Goal: Check status: Check status

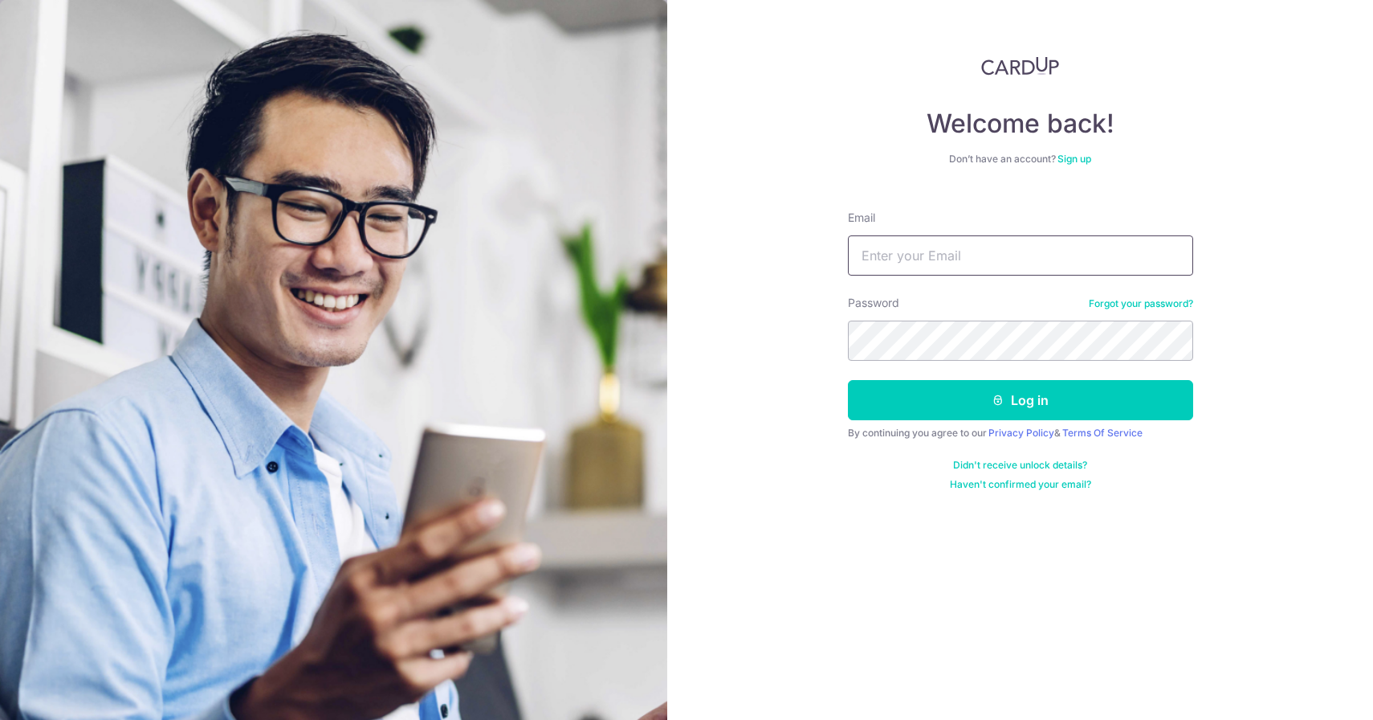
click at [961, 235] on input "Email" at bounding box center [1020, 255] width 345 height 40
click at [961, 247] on input "Email" at bounding box center [1020, 255] width 345 height 40
type input "[PERSON_NAME][EMAIL_ADDRESS][DOMAIN_NAME]"
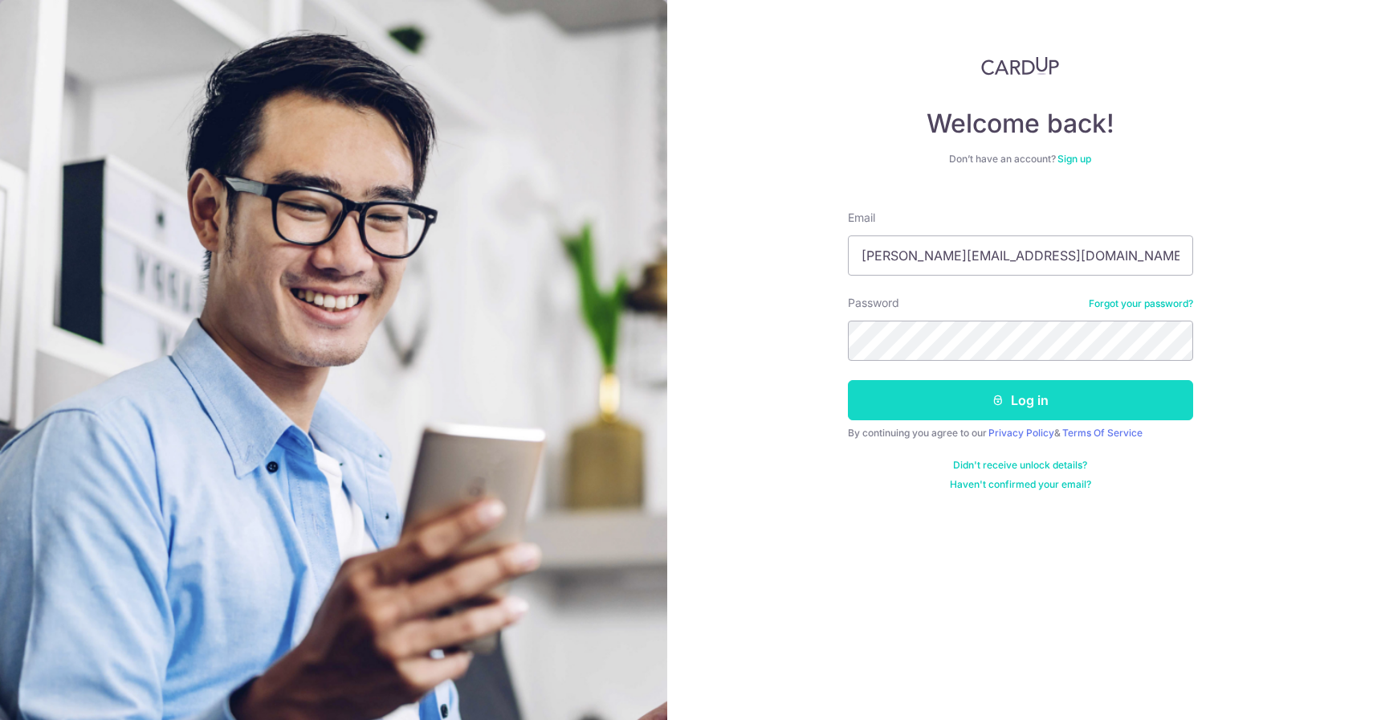
click at [930, 390] on button "Log in" at bounding box center [1020, 400] width 345 height 40
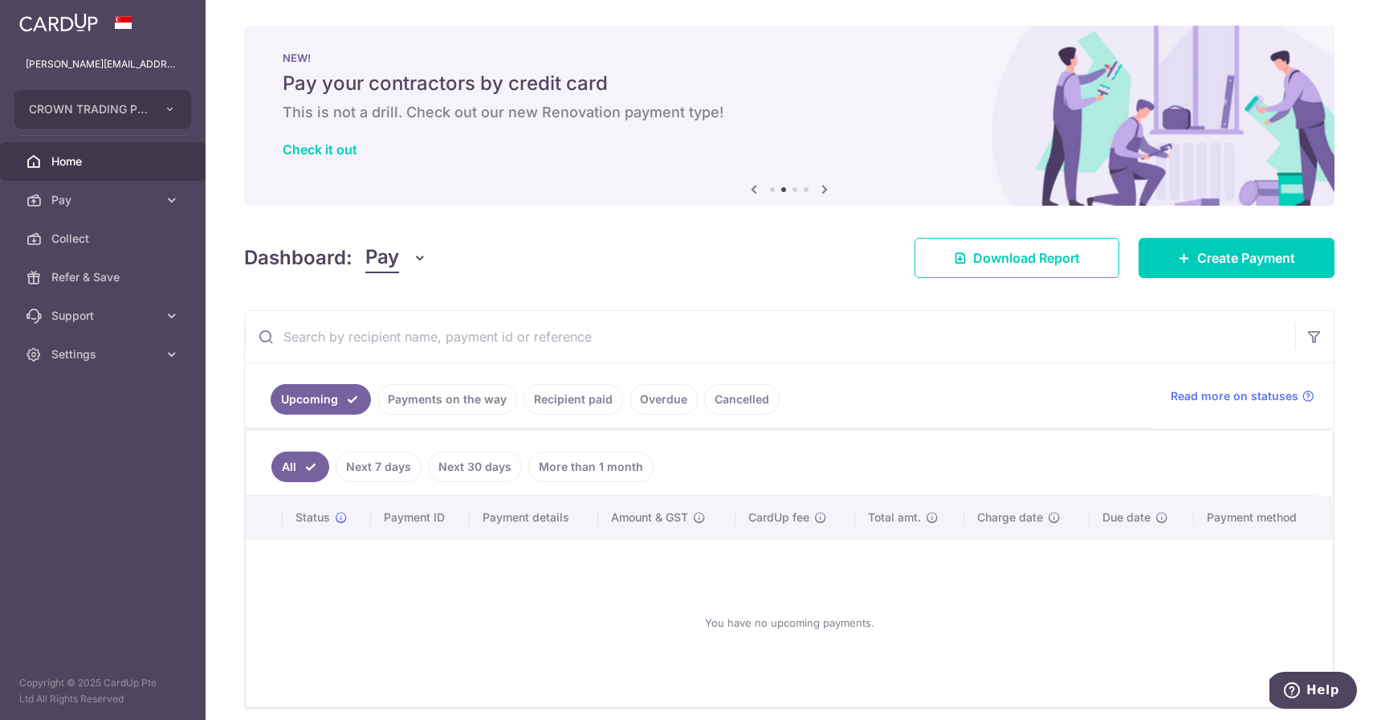
click at [587, 402] on link "Recipient paid" at bounding box center [574, 399] width 100 height 31
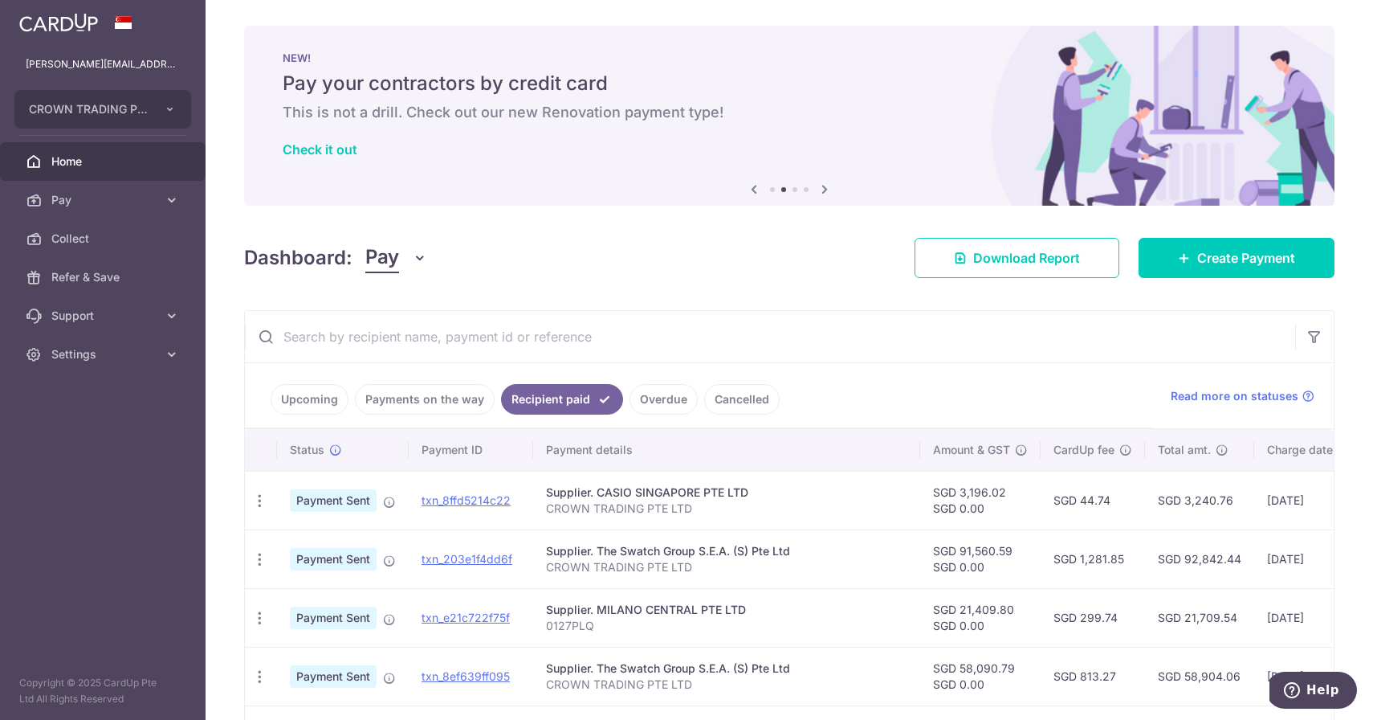
click at [474, 403] on link "Payments on the way" at bounding box center [425, 399] width 140 height 31
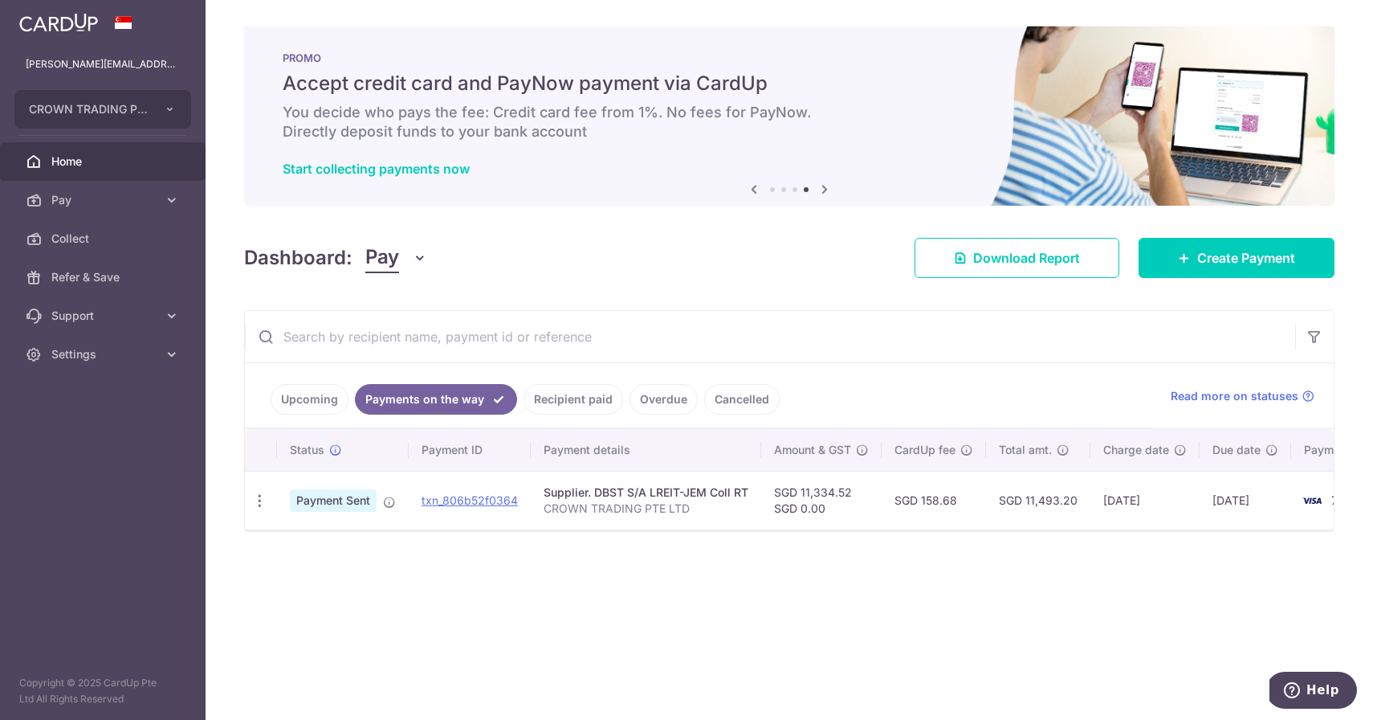
click at [290, 583] on div "× Pause Schedule Pause all future payments in this series Pause just this one p…" at bounding box center [790, 360] width 1168 height 720
click at [1262, 674] on div "× Pause Schedule Pause all future payments in this series Pause just this one p…" at bounding box center [790, 360] width 1168 height 720
